Goal: Use online tool/utility

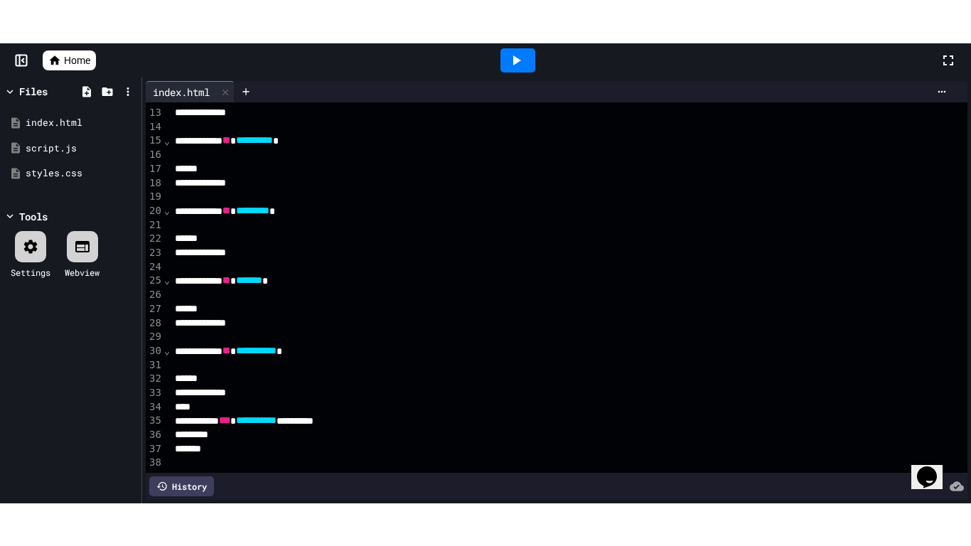
scroll to position [81, 0]
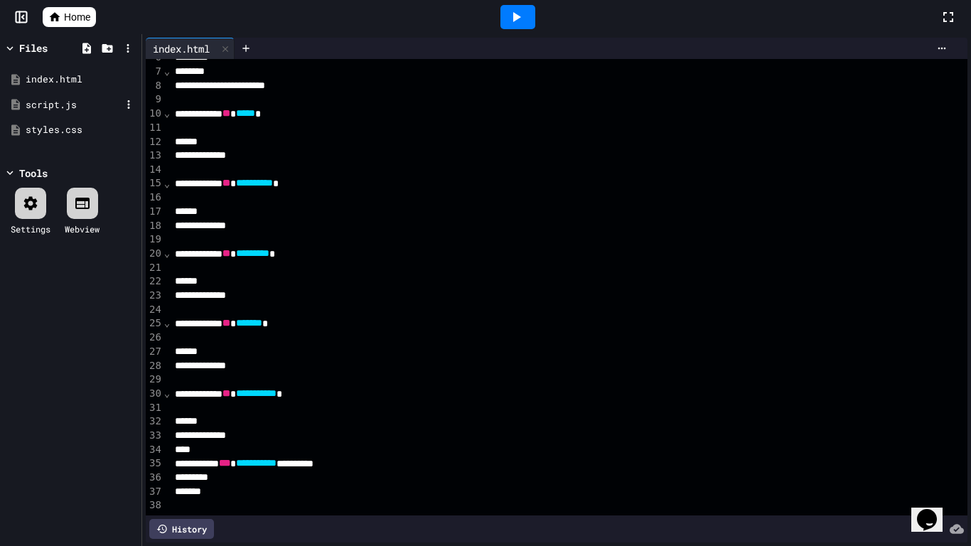
click at [55, 107] on div "script.js" at bounding box center [73, 105] width 95 height 14
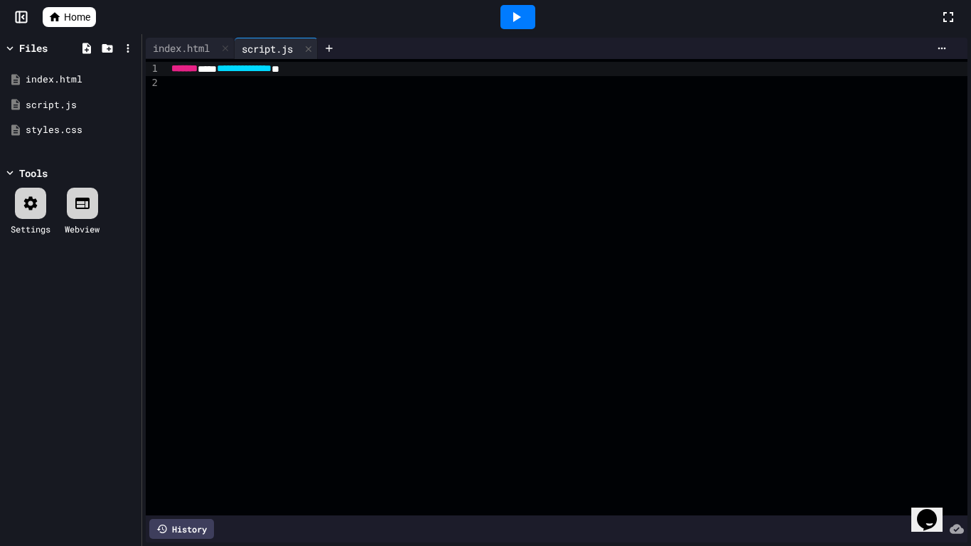
click at [343, 76] on div at bounding box center [567, 83] width 800 height 14
click at [202, 47] on div "index.html" at bounding box center [181, 47] width 71 height 15
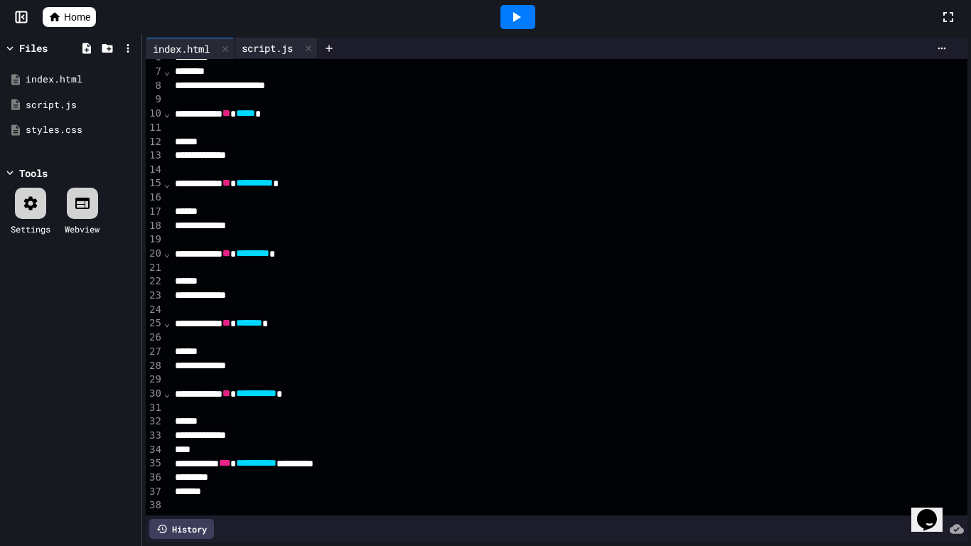
click at [273, 43] on div "script.js" at bounding box center [266, 47] width 65 height 15
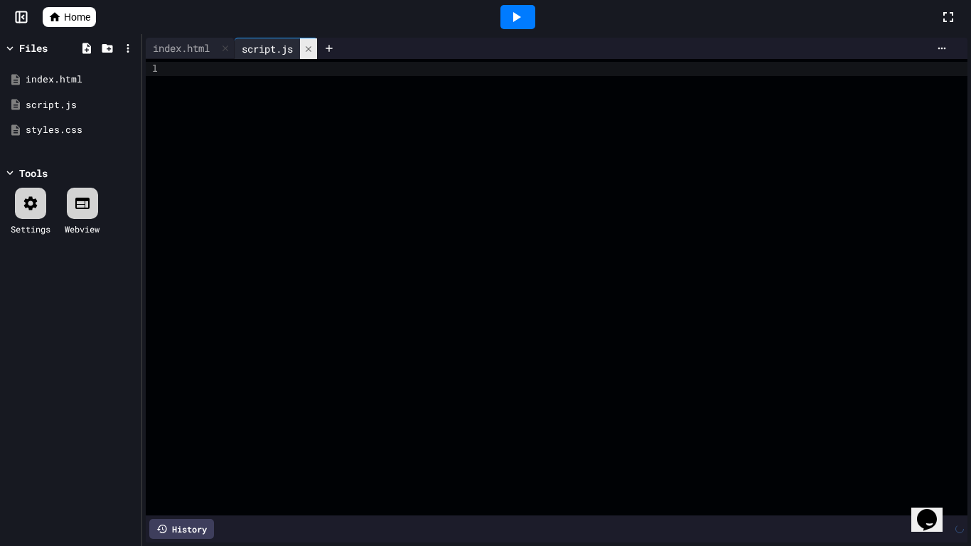
click at [313, 53] on icon at bounding box center [308, 49] width 10 height 10
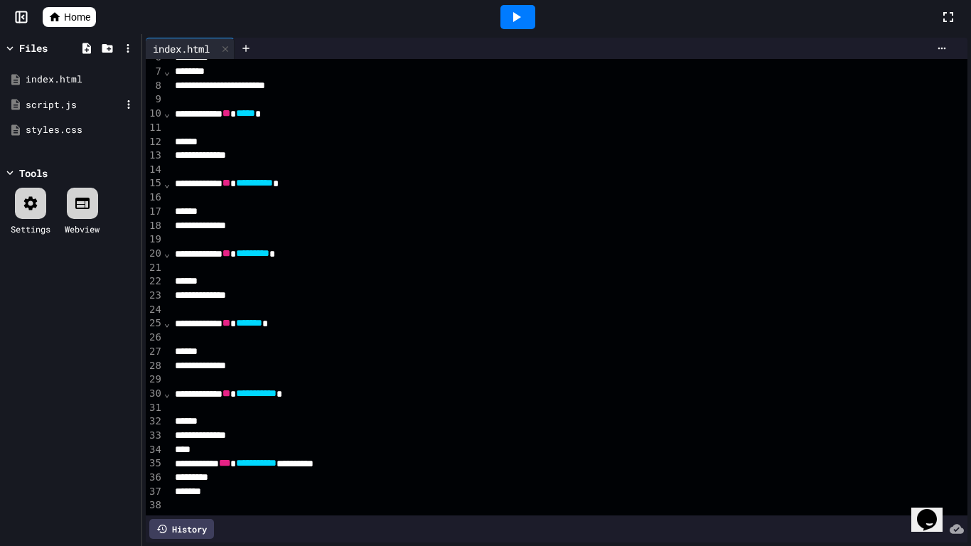
click at [54, 104] on div "script.js" at bounding box center [73, 105] width 95 height 14
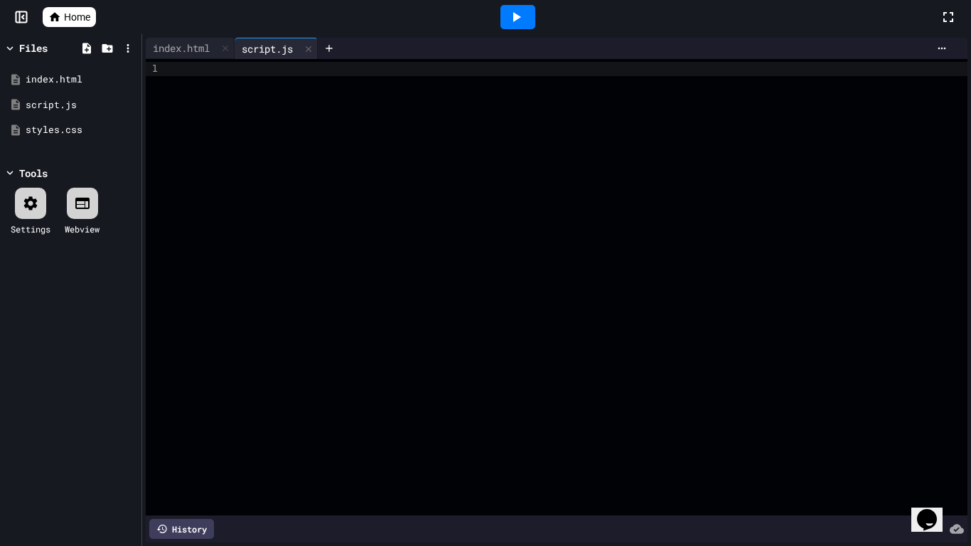
click at [18, 12] on rect at bounding box center [21, 17] width 11 height 11
